Goal: Task Accomplishment & Management: Manage account settings

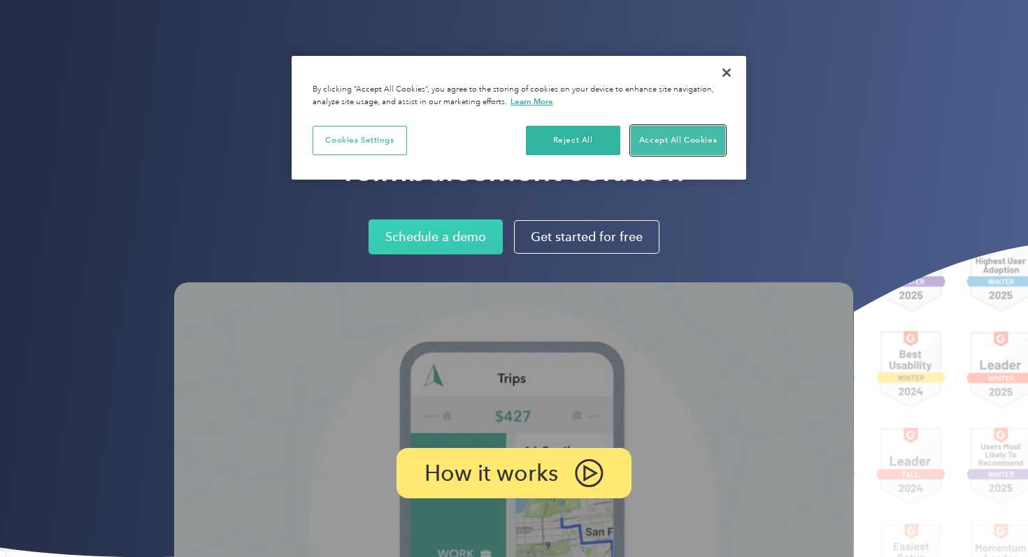
click at [700, 145] on button "Accept All Cookies" at bounding box center [678, 140] width 94 height 29
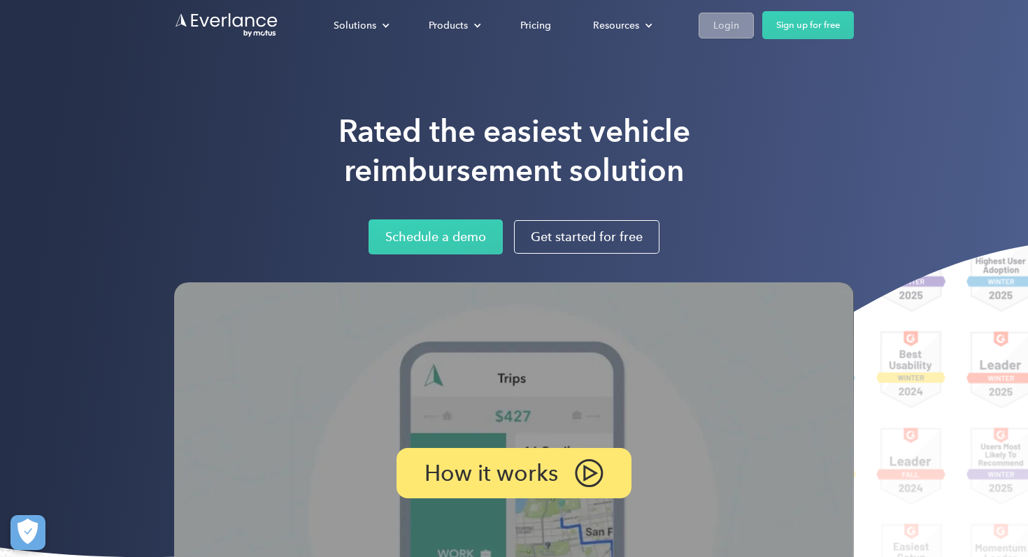
click at [723, 31] on div "Login" at bounding box center [726, 25] width 26 height 17
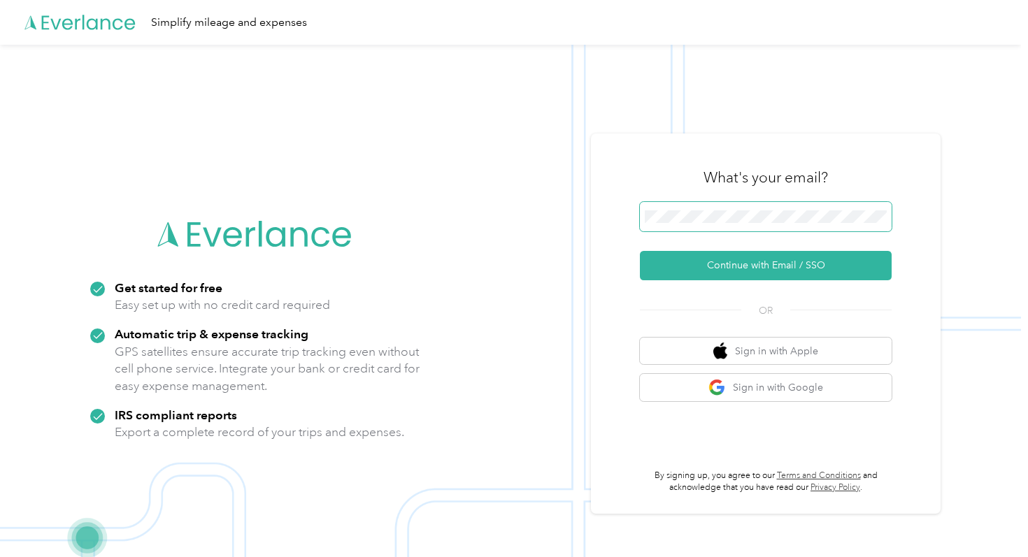
click at [742, 223] on span at bounding box center [766, 216] width 252 height 29
click at [747, 207] on span at bounding box center [766, 216] width 252 height 29
click at [640, 251] on button "Continue with Email / SSO" at bounding box center [766, 265] width 252 height 29
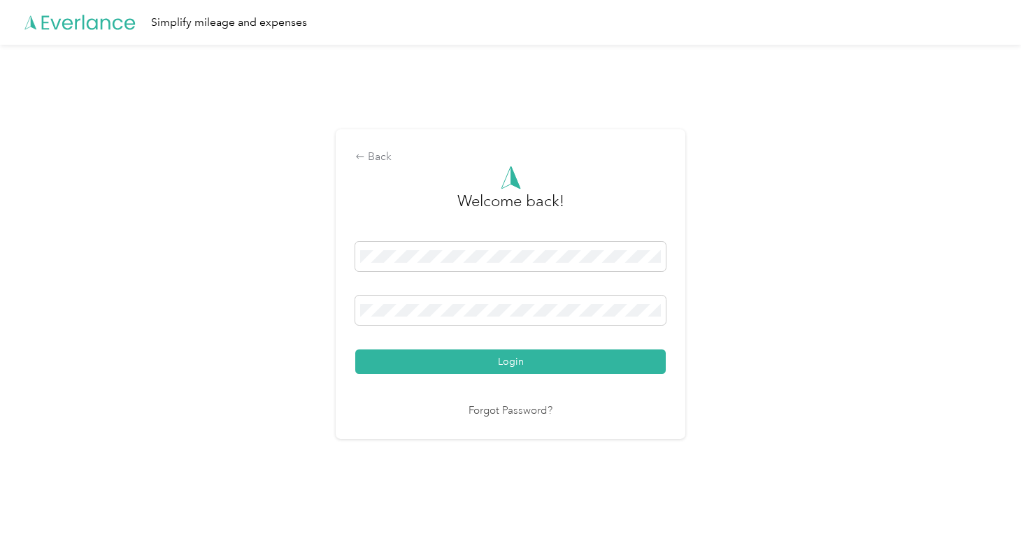
click at [355, 350] on button "Login" at bounding box center [510, 362] width 310 height 24
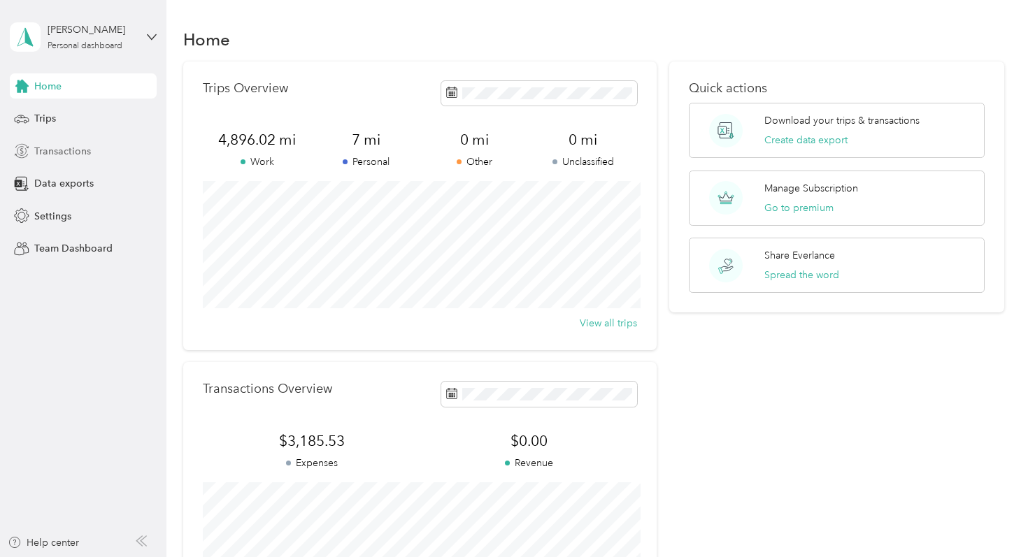
click at [78, 144] on span "Transactions" at bounding box center [62, 151] width 57 height 15
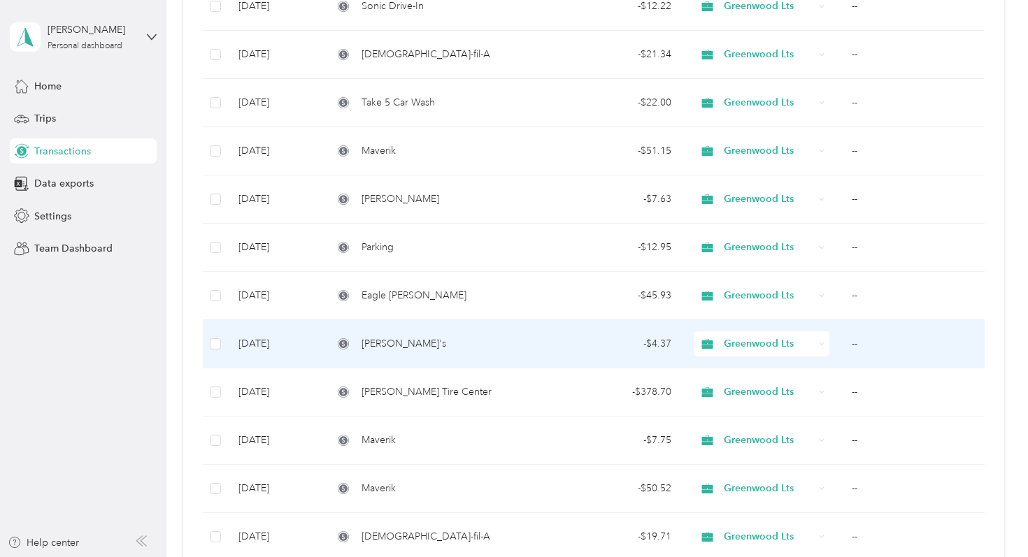
scroll to position [601, 0]
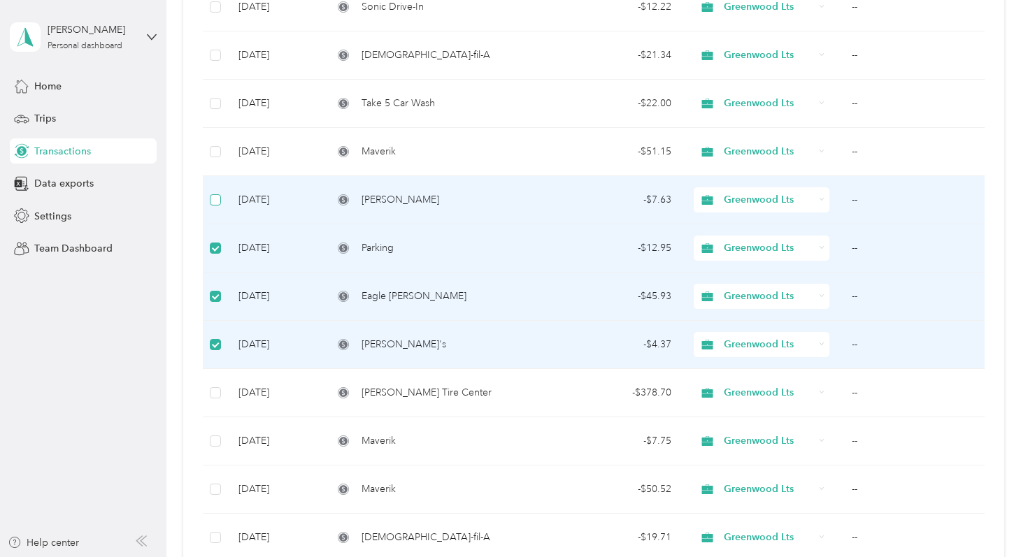
click at [217, 206] on label at bounding box center [215, 199] width 11 height 15
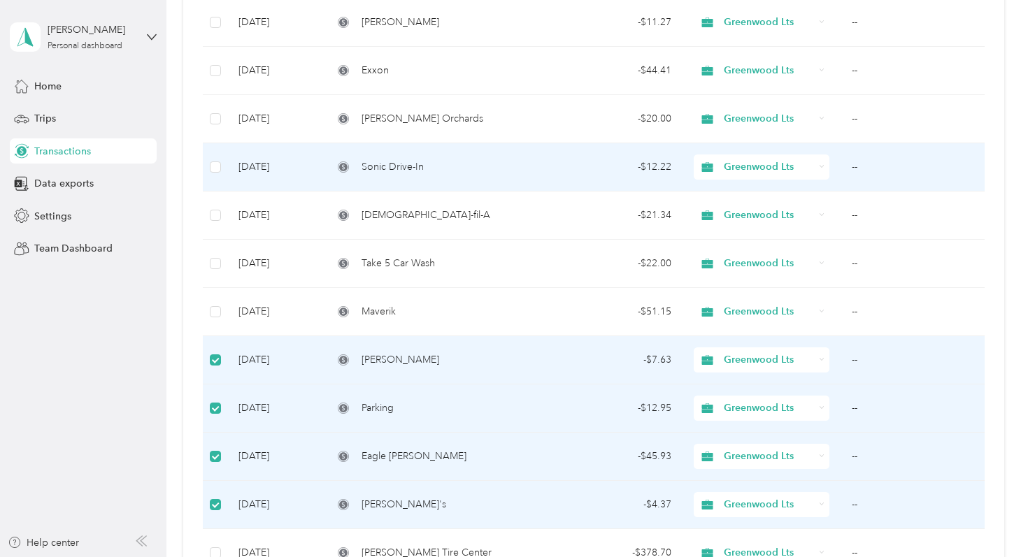
scroll to position [432, 0]
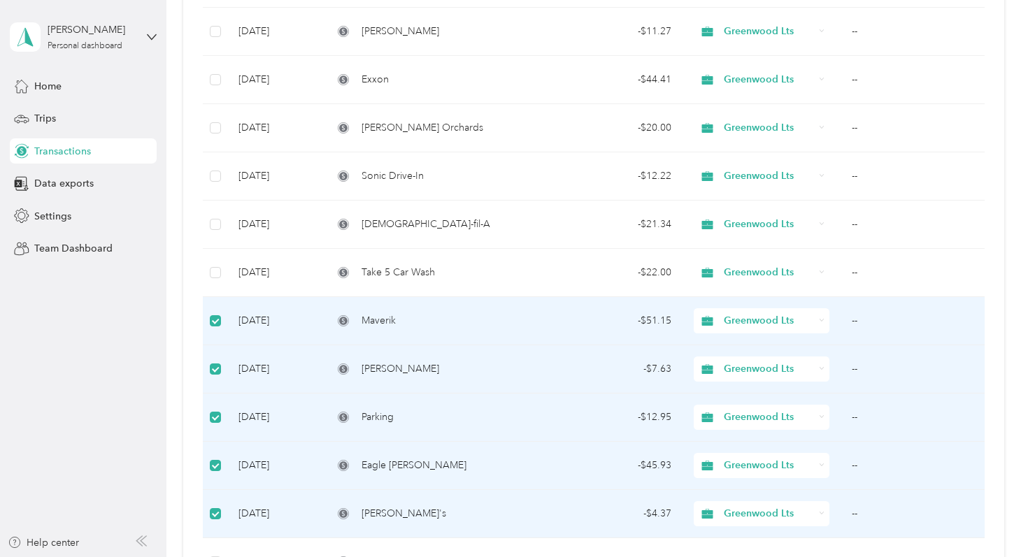
click at [51, 364] on aside "Katie Greenwood Personal dashboard Home Trips Transactions Data exports Setting…" at bounding box center [83, 278] width 166 height 557
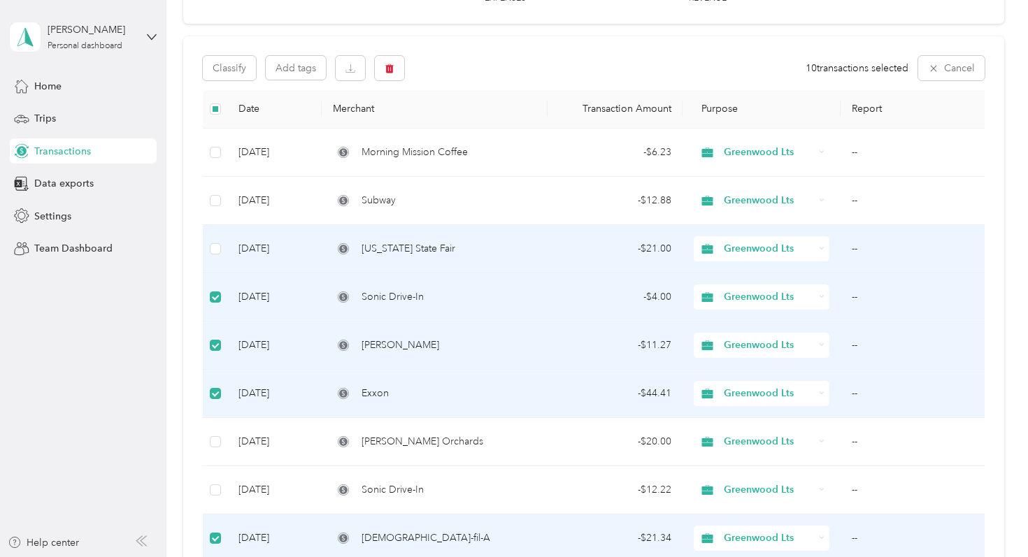
scroll to position [122, 0]
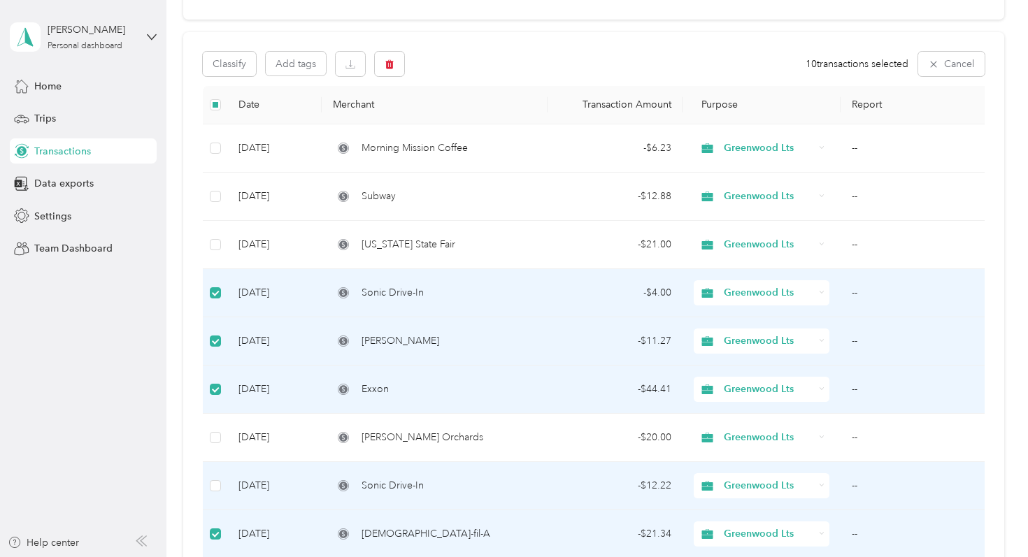
click at [223, 492] on td at bounding box center [215, 486] width 24 height 48
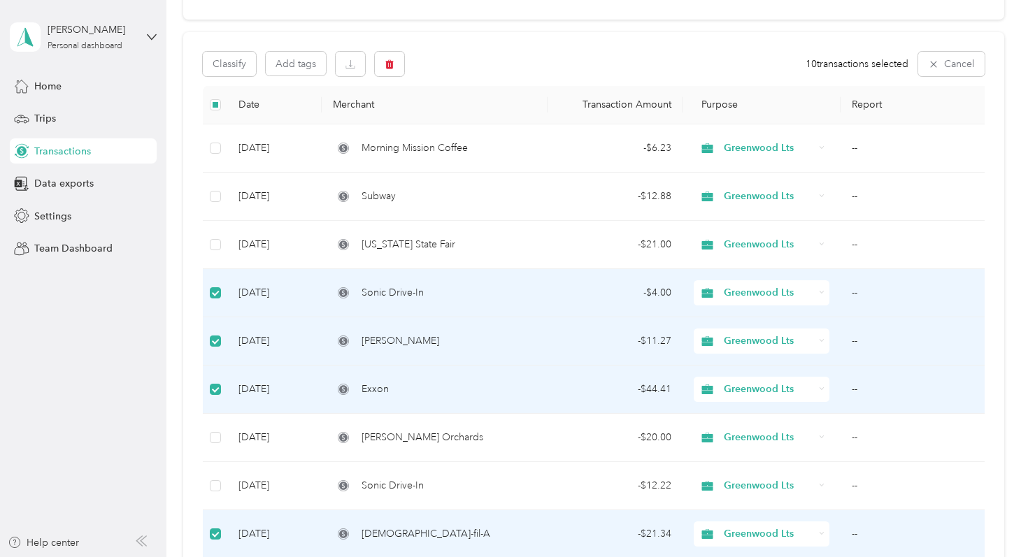
click at [543, 55] on div "Classify Add tags 10 transactions selected Cancel" at bounding box center [593, 64] width 781 height 24
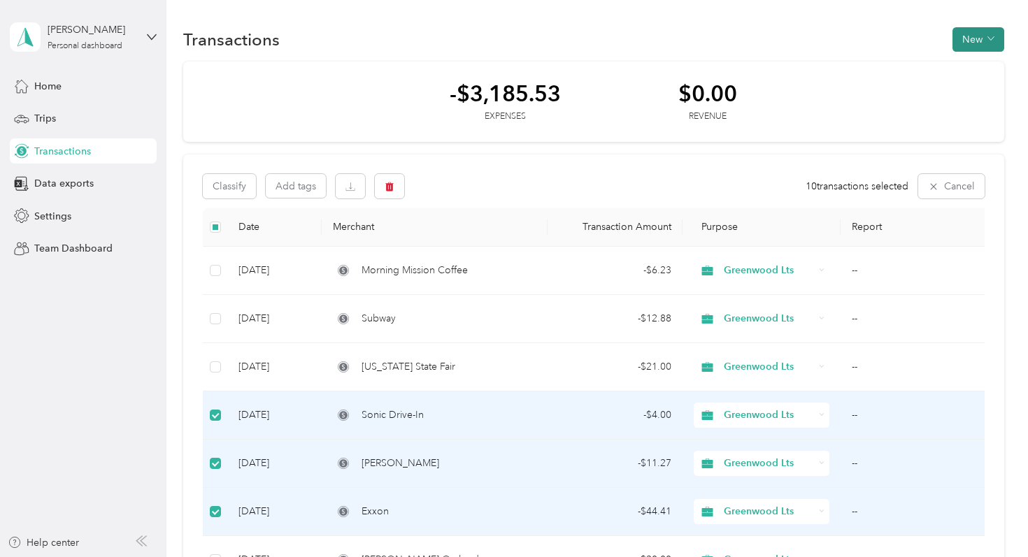
click at [987, 38] on button "New" at bounding box center [978, 39] width 52 height 24
click at [977, 69] on span "Expense" at bounding box center [982, 66] width 38 height 15
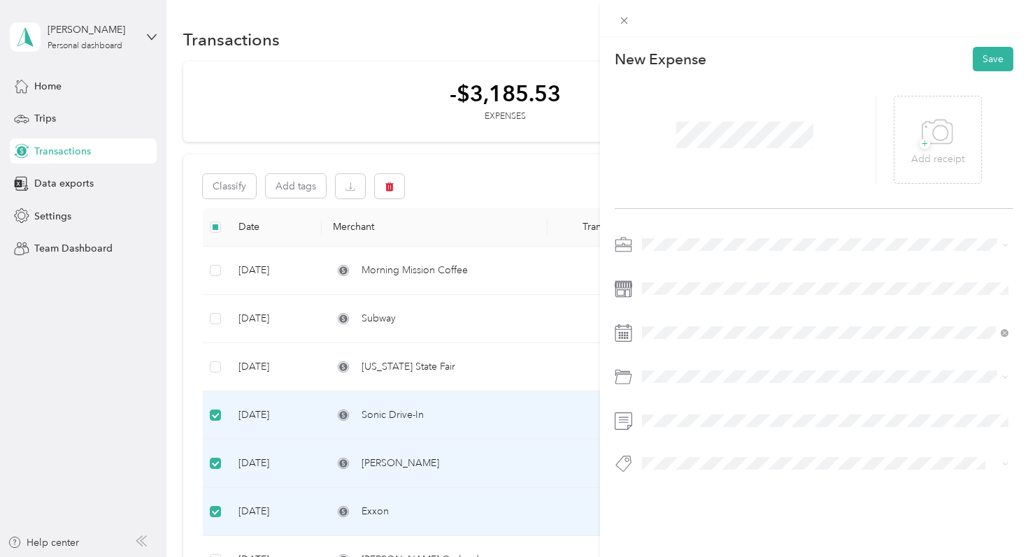
click at [747, 256] on div at bounding box center [814, 359] width 399 height 250
click at [703, 317] on span "Greenwood Lts" at bounding box center [681, 319] width 69 height 12
click at [678, 145] on icon at bounding box center [676, 143] width 14 height 14
click at [725, 238] on div "13" at bounding box center [725, 235] width 18 height 17
click at [671, 382] on span at bounding box center [825, 377] width 377 height 22
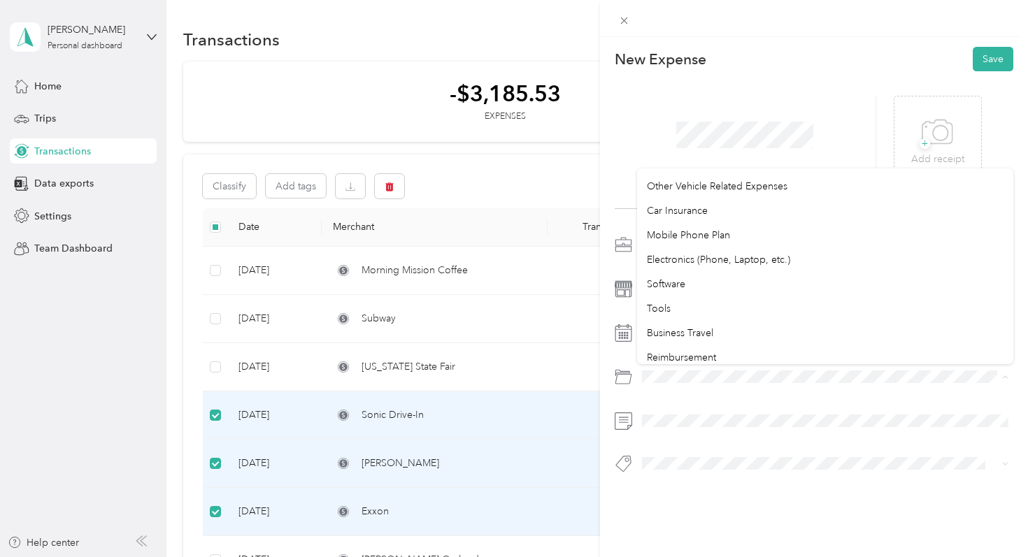
scroll to position [280, 0]
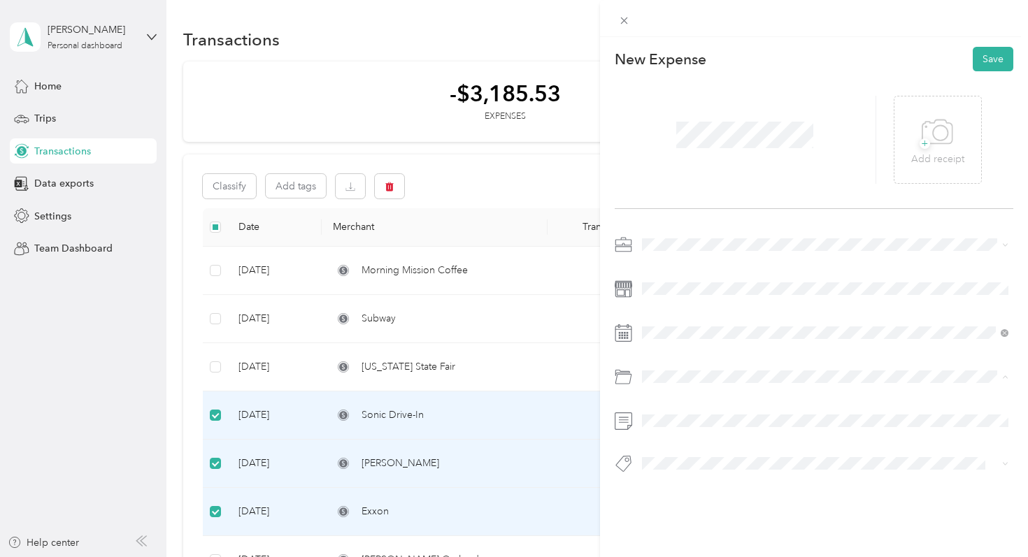
click at [715, 284] on div "Software" at bounding box center [825, 282] width 357 height 15
click at [993, 62] on button "Save" at bounding box center [993, 59] width 41 height 24
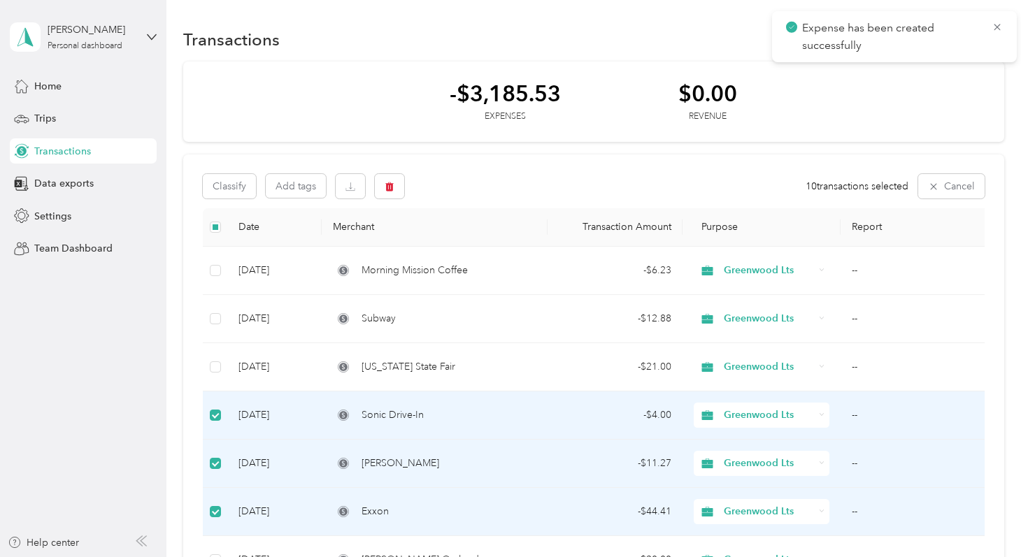
click at [593, 53] on div "Transactions New" at bounding box center [593, 38] width 820 height 29
click at [71, 181] on span "Data exports" at bounding box center [63, 183] width 59 height 15
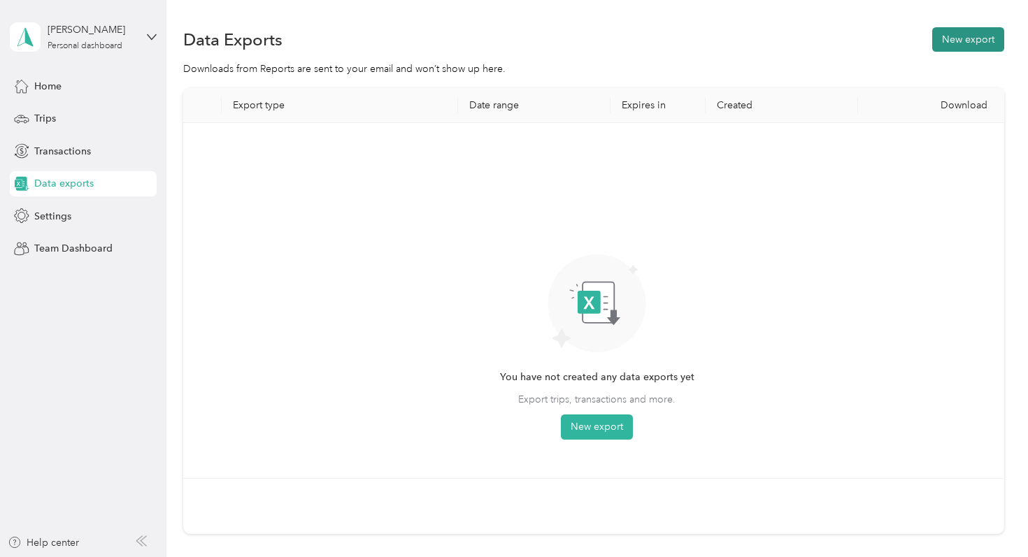
click at [962, 45] on button "New export" at bounding box center [968, 39] width 72 height 24
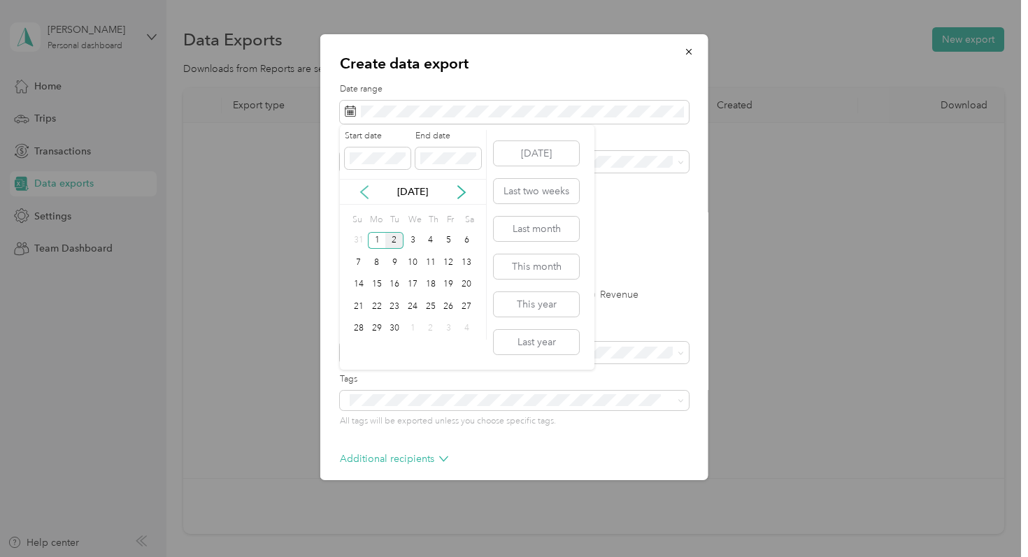
click at [364, 188] on icon at bounding box center [364, 192] width 7 height 13
click at [450, 246] on div "1" at bounding box center [449, 240] width 18 height 17
click at [360, 357] on div "31" at bounding box center [359, 350] width 18 height 17
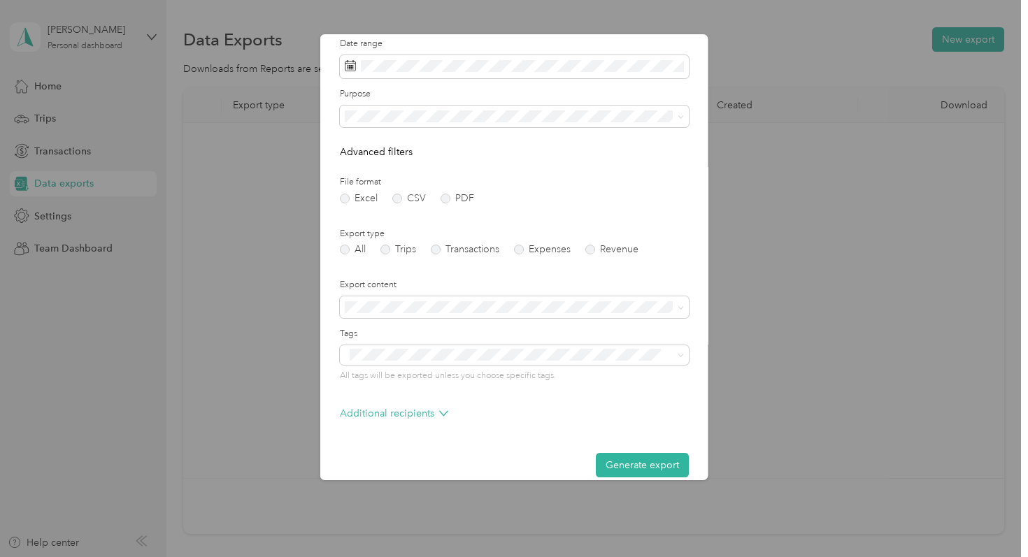
scroll to position [62, 0]
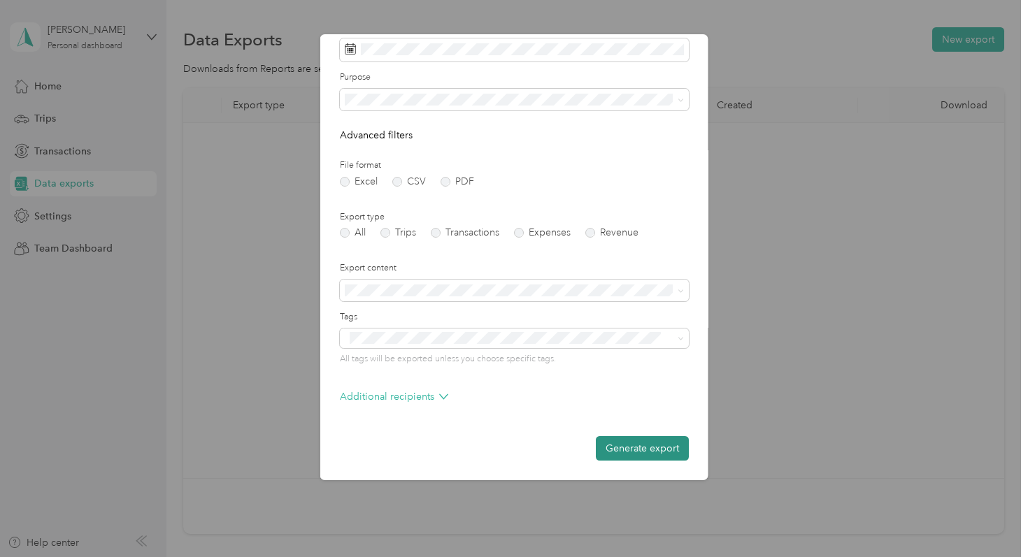
click at [638, 446] on button "Generate export" at bounding box center [642, 448] width 93 height 24
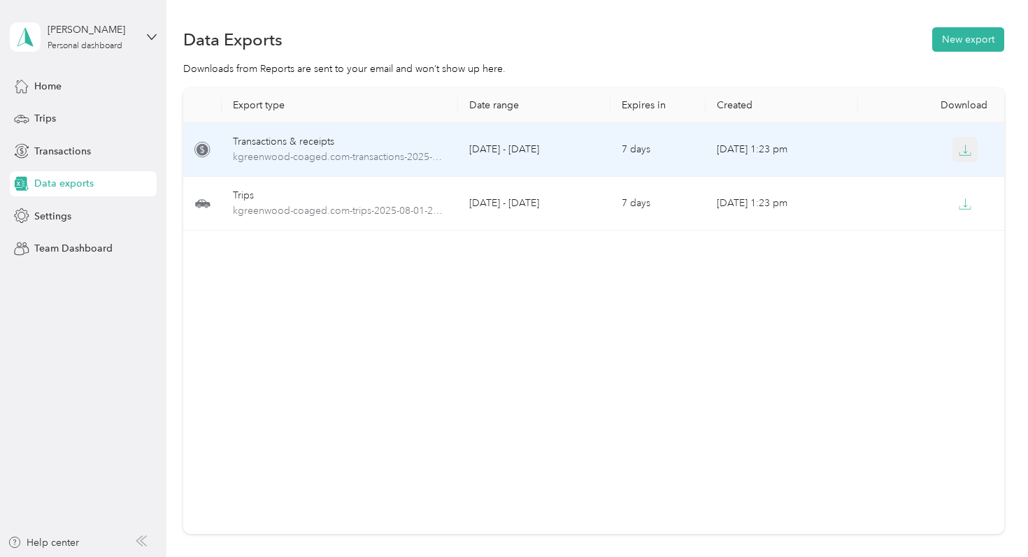
click at [961, 148] on icon "button" at bounding box center [965, 150] width 13 height 13
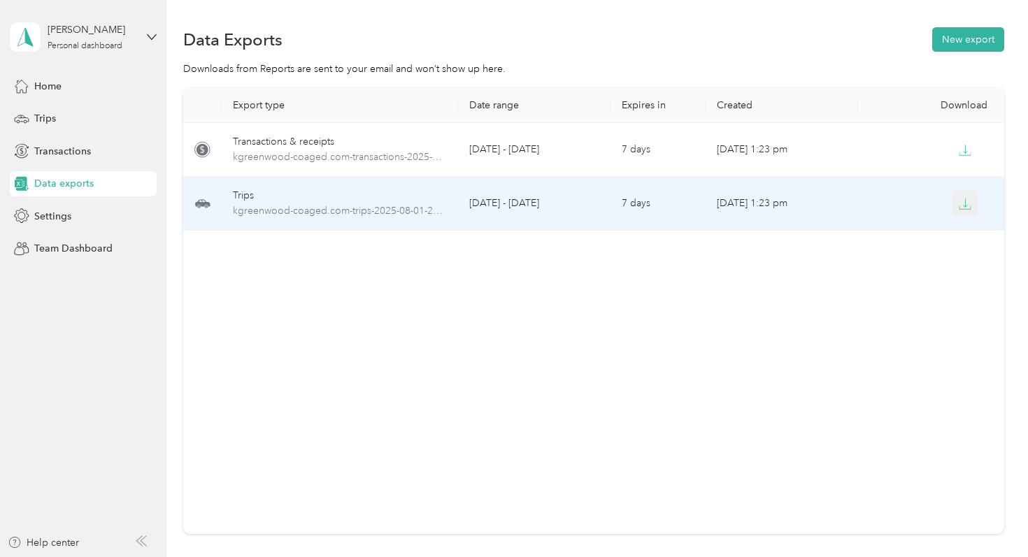
click at [973, 206] on button "button" at bounding box center [964, 203] width 25 height 25
